Goal: Transaction & Acquisition: Purchase product/service

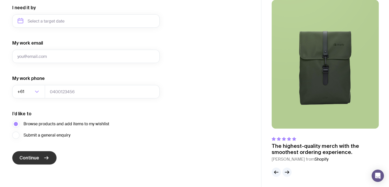
click at [39, 161] on button "Continue" at bounding box center [34, 157] width 44 height 13
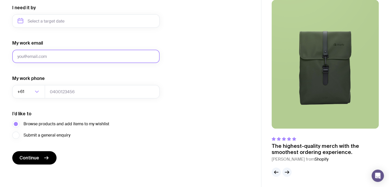
click at [51, 60] on input "My work email" at bounding box center [85, 56] width 147 height 13
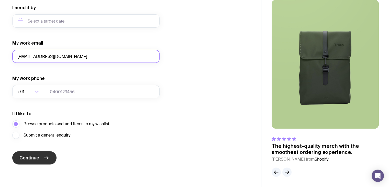
type input "[EMAIL_ADDRESS][DOMAIN_NAME]"
click at [42, 163] on button "Continue" at bounding box center [34, 157] width 44 height 13
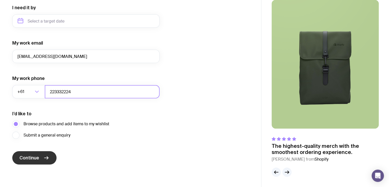
type input "223332224"
click at [48, 157] on icon "submit" at bounding box center [46, 158] width 6 height 6
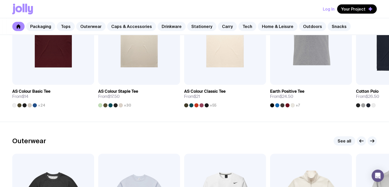
scroll to position [322, 0]
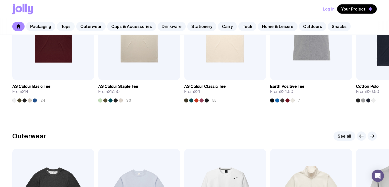
click at [69, 25] on link "Tops" at bounding box center [66, 26] width 18 height 9
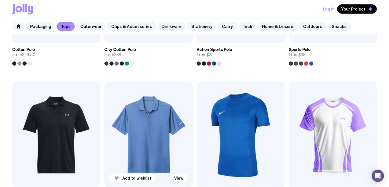
scroll to position [340, 0]
